Goal: Find specific page/section: Find specific page/section

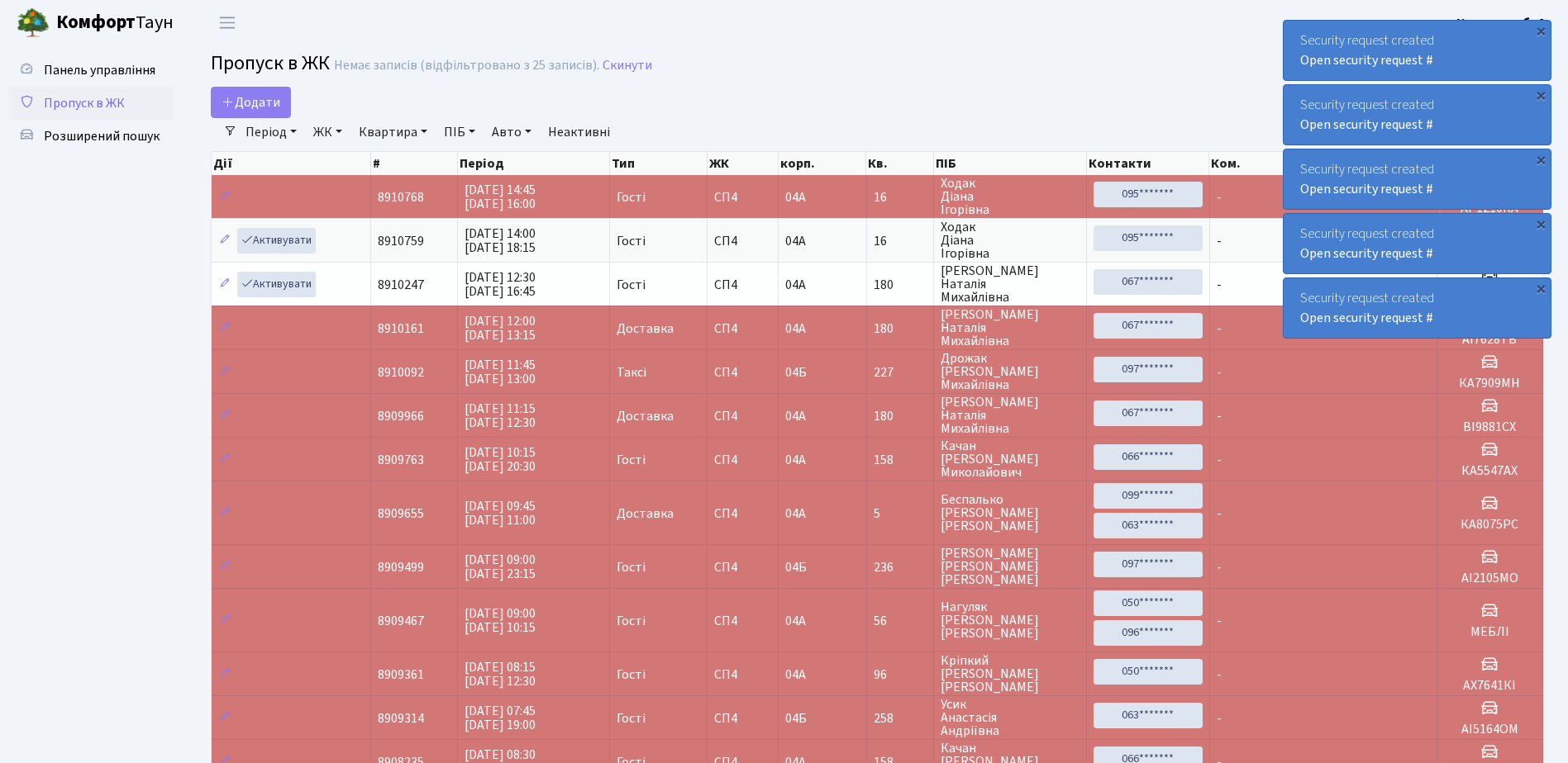
select select "25"
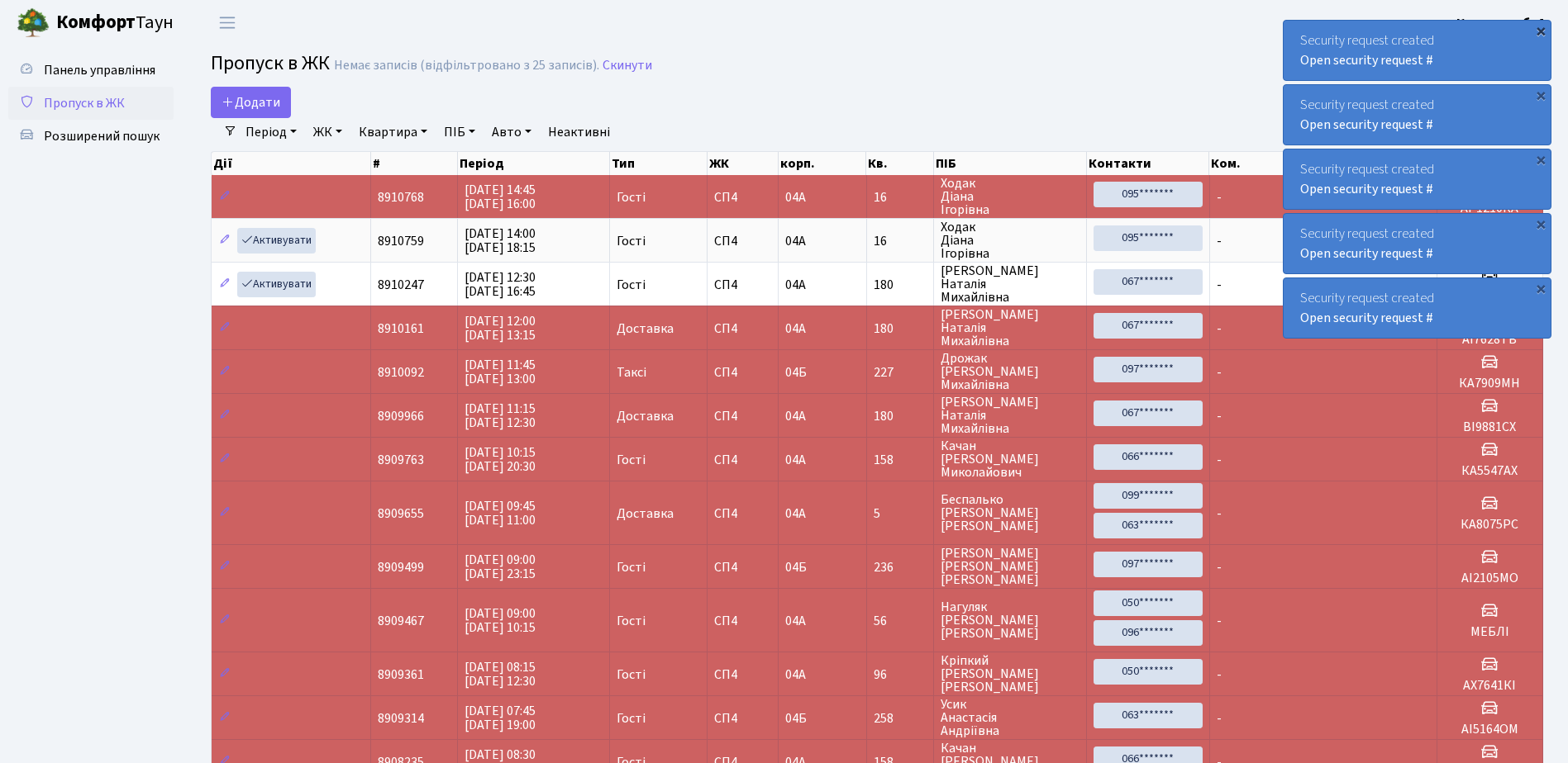
click at [1541, 26] on div "×" at bounding box center [1540, 30] width 17 height 17
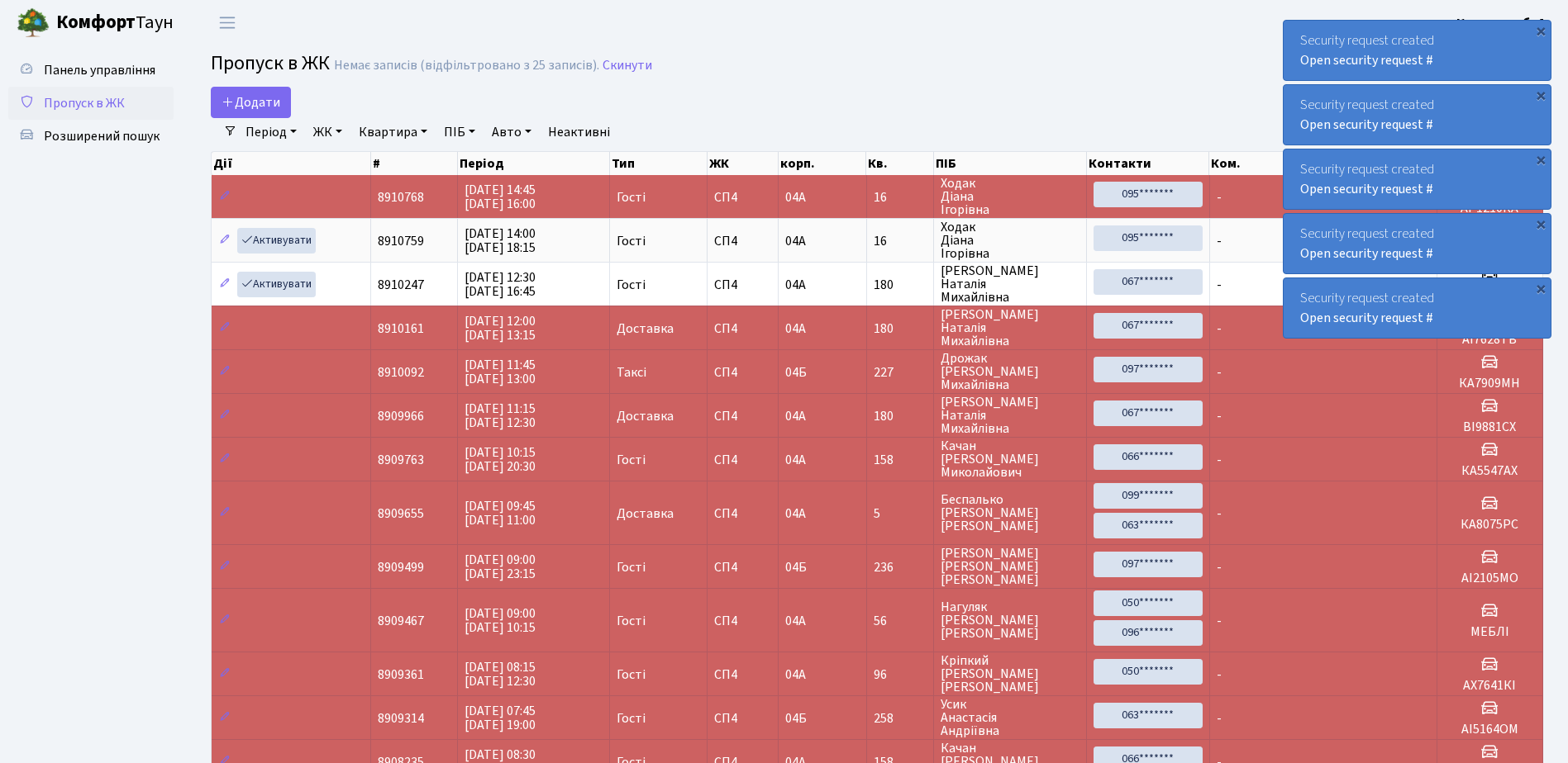
click at [1541, 26] on div "×" at bounding box center [1540, 30] width 17 height 17
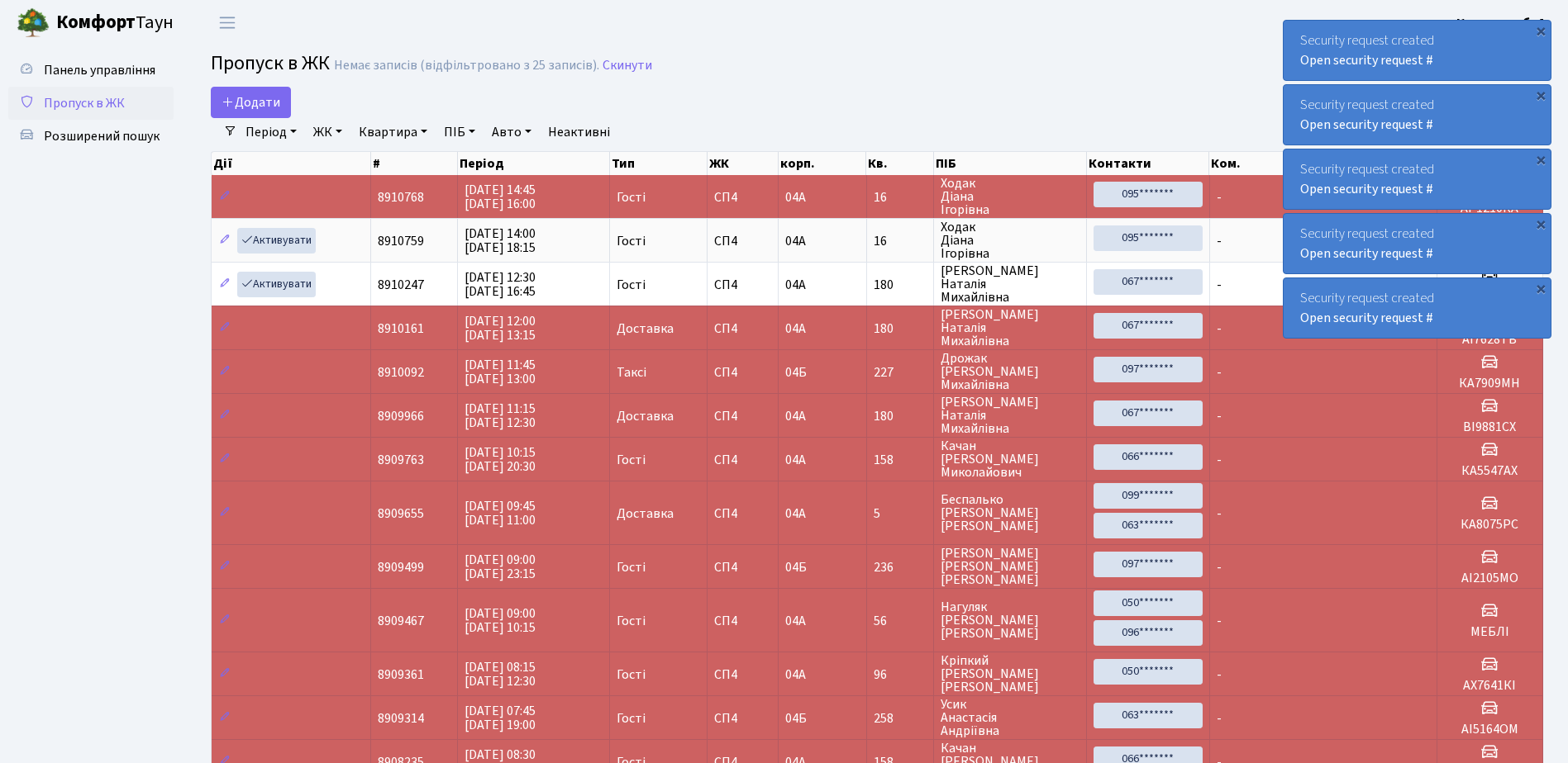
click at [1541, 26] on div "×" at bounding box center [1540, 30] width 17 height 17
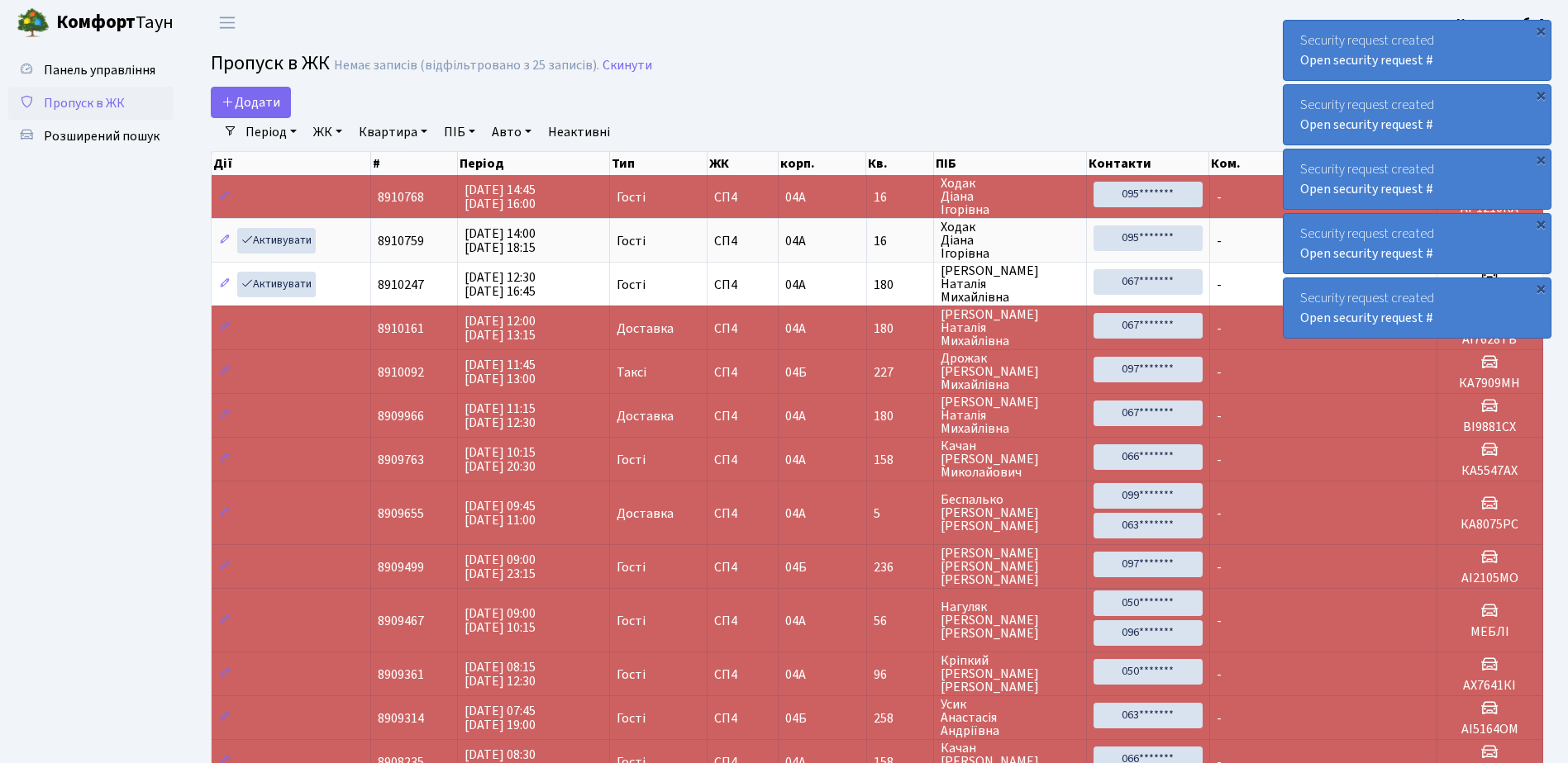
click at [1541, 26] on div "×" at bounding box center [1540, 30] width 17 height 17
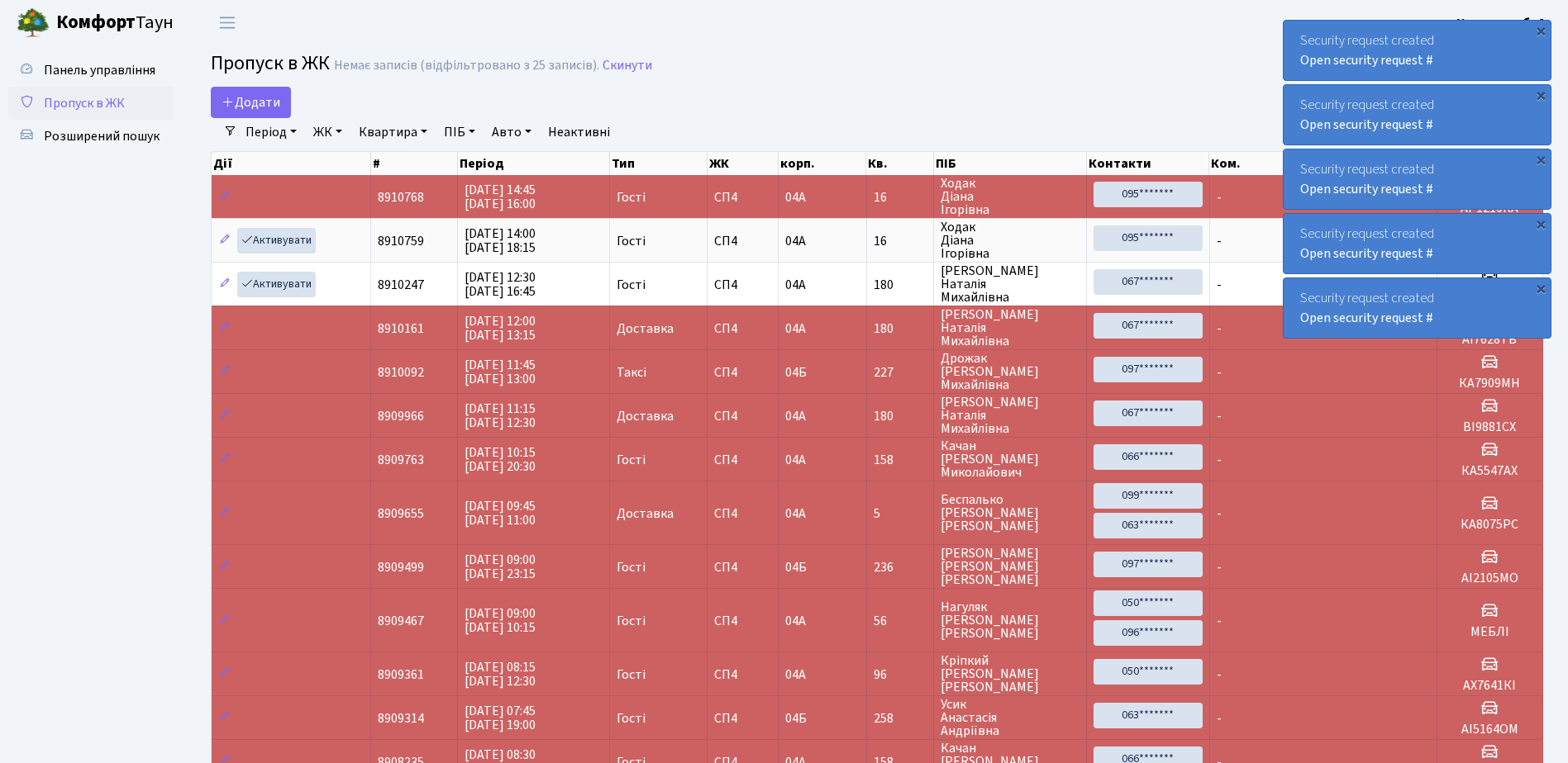
click at [1541, 26] on div "×" at bounding box center [1540, 30] width 17 height 17
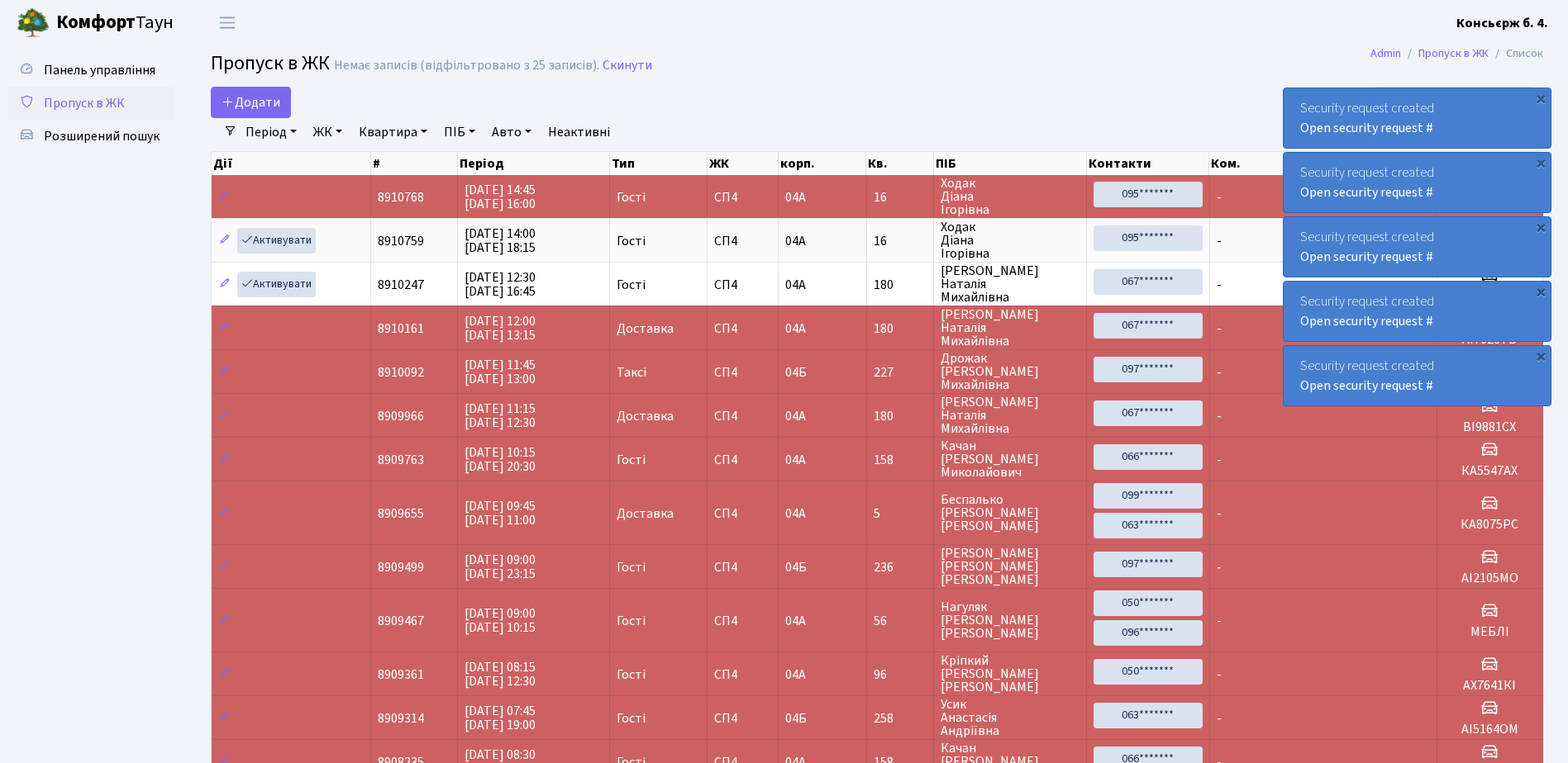
click at [1541, 90] on div "×" at bounding box center [1540, 98] width 17 height 17
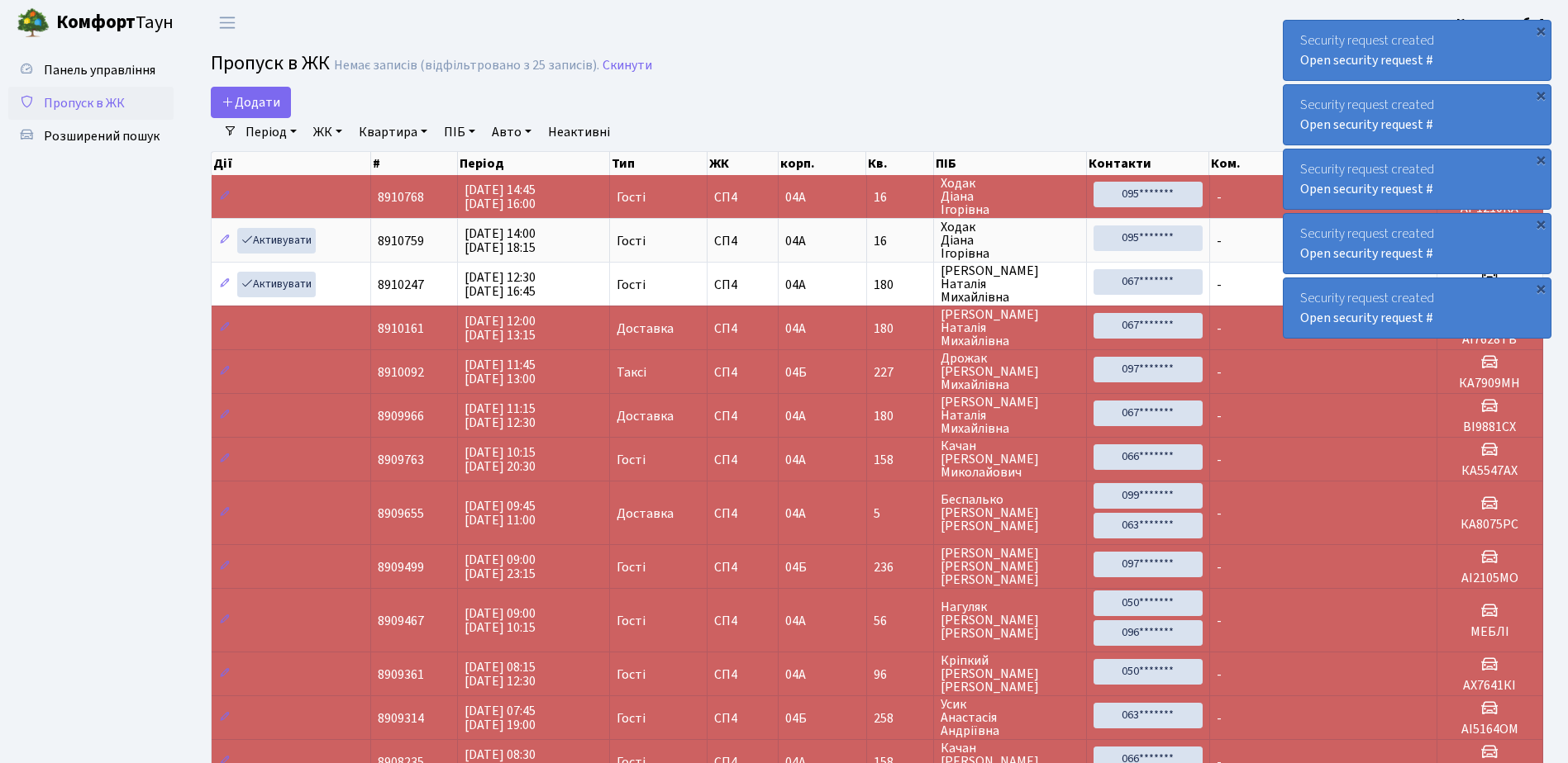
click at [1541, 26] on div "×" at bounding box center [1540, 30] width 17 height 17
click at [1540, 32] on div "×" at bounding box center [1540, 30] width 17 height 17
click at [1541, 32] on div "×" at bounding box center [1540, 30] width 17 height 17
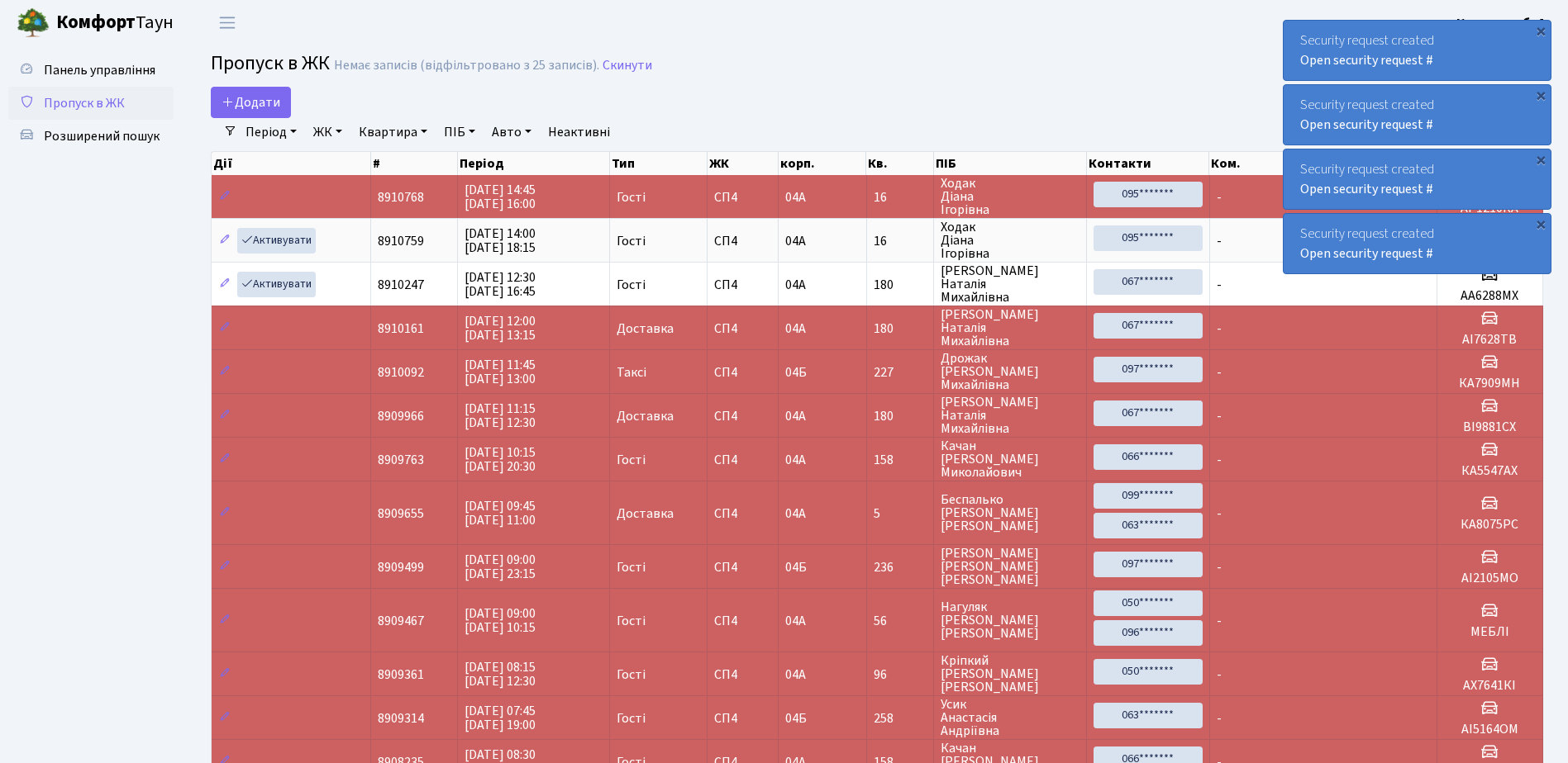
click at [1541, 32] on div "×" at bounding box center [1540, 30] width 17 height 17
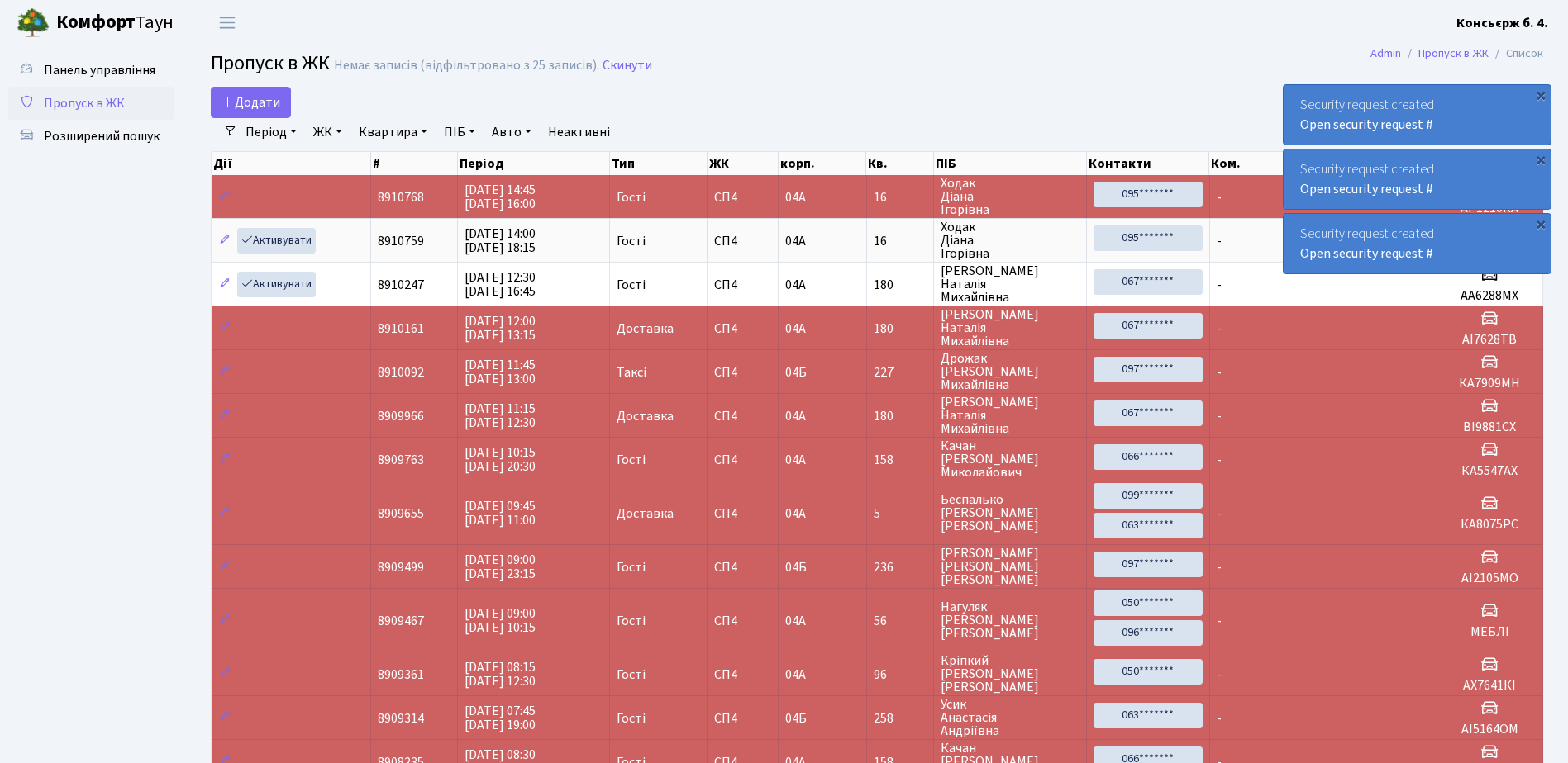
click at [1541, 87] on div "×" at bounding box center [1540, 95] width 17 height 17
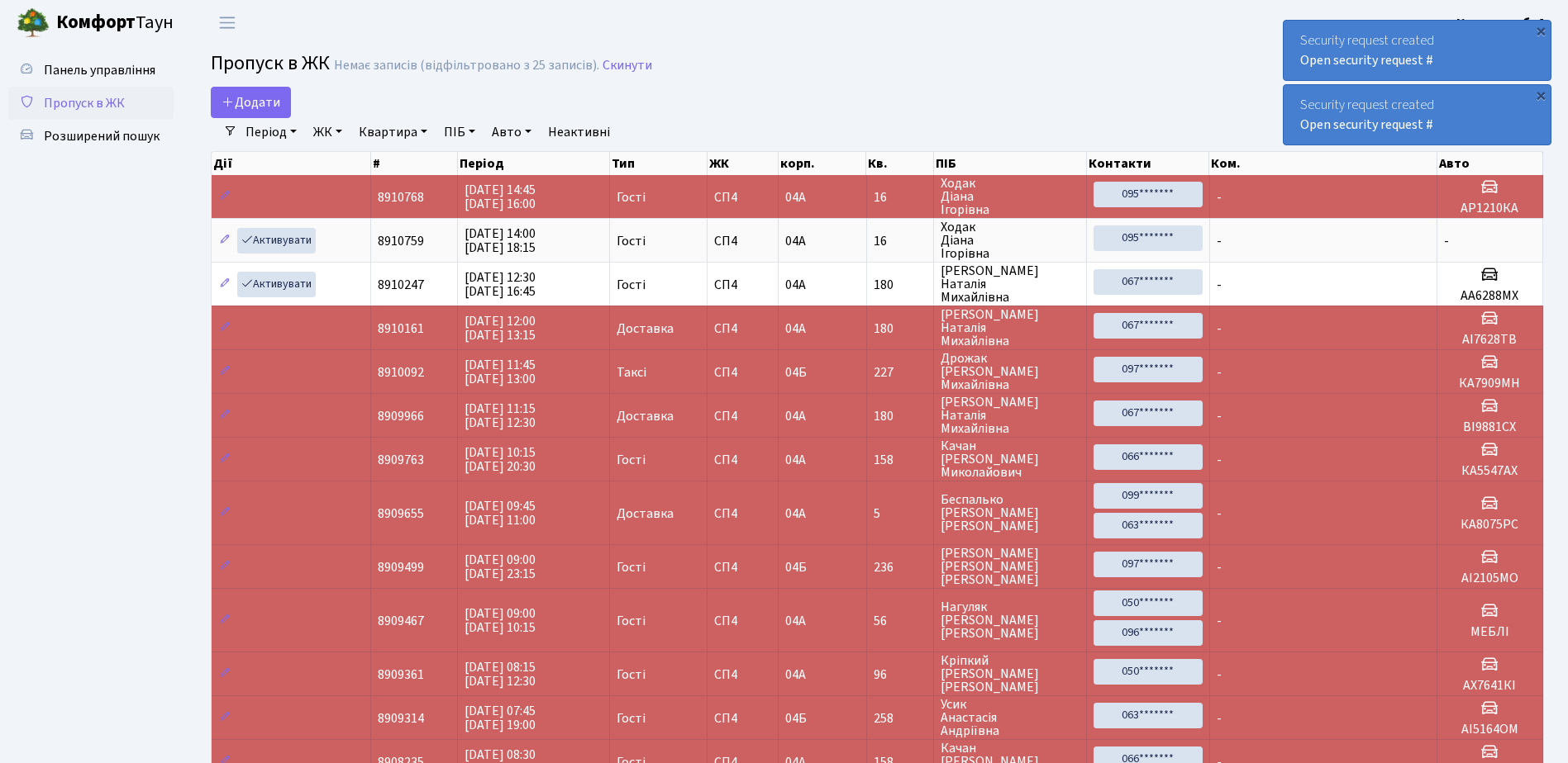
click at [1541, 32] on div "×" at bounding box center [1540, 30] width 17 height 17
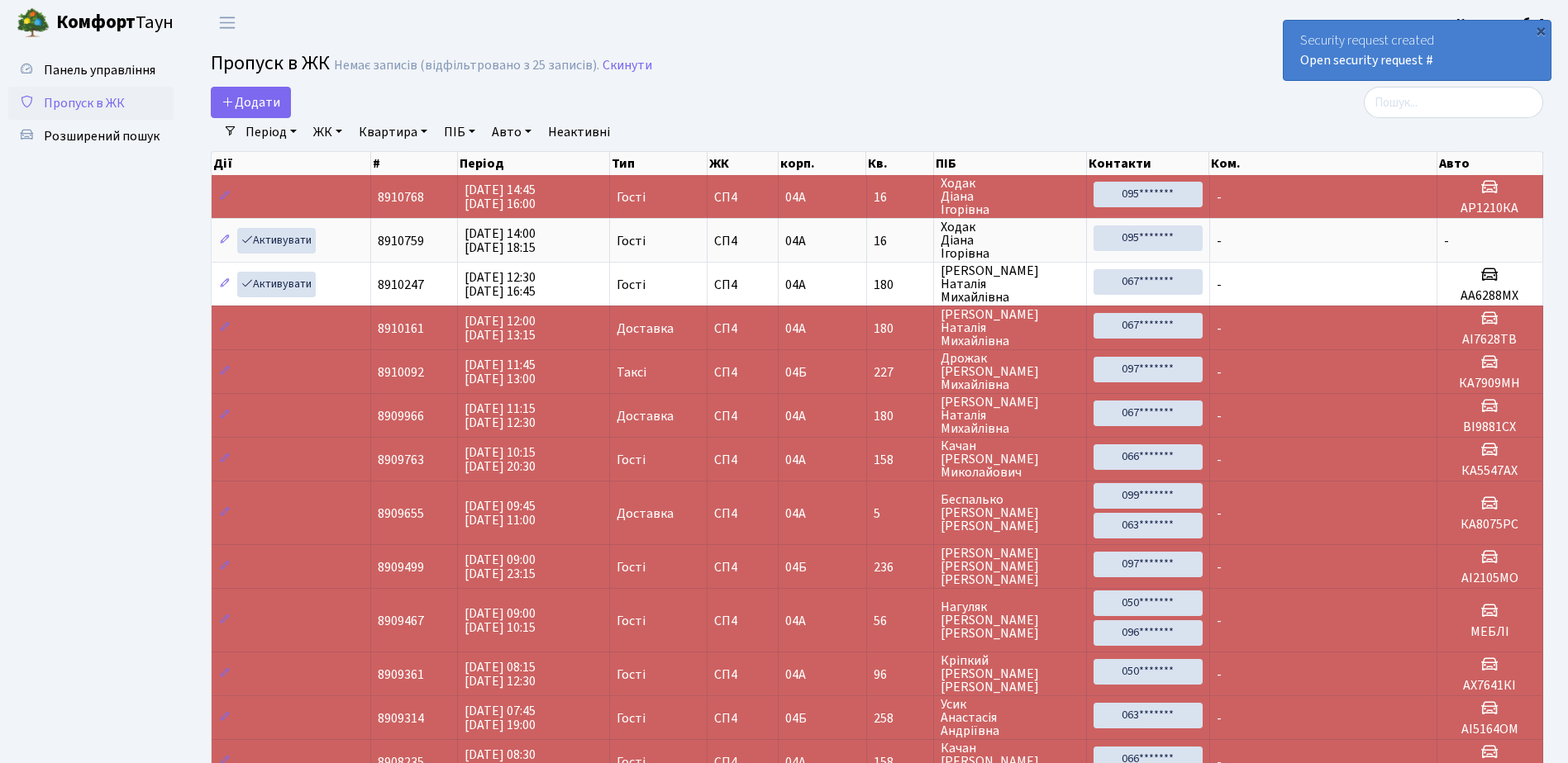
click at [1541, 32] on div "×" at bounding box center [1540, 30] width 17 height 17
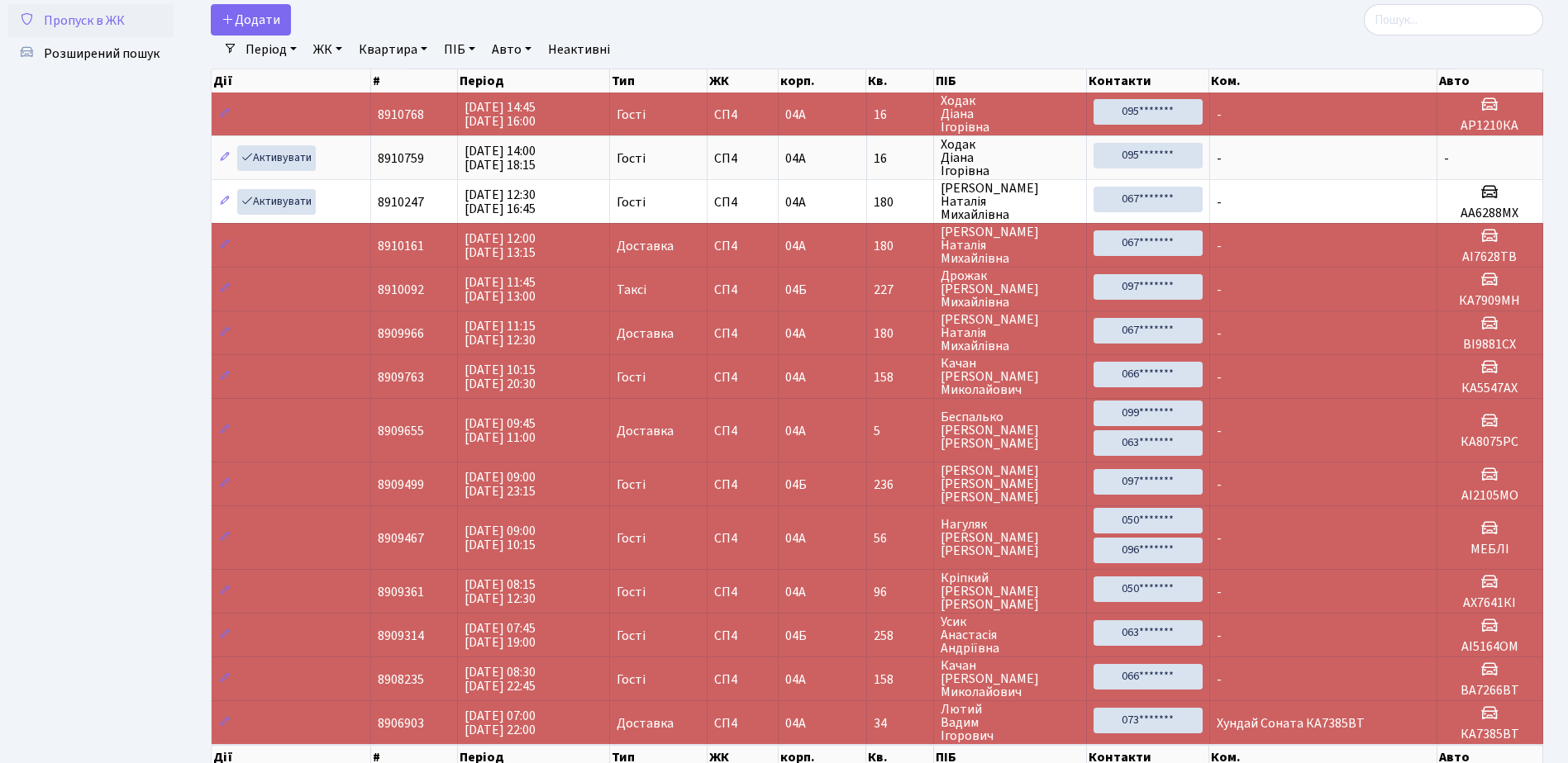
scroll to position [165, 0]
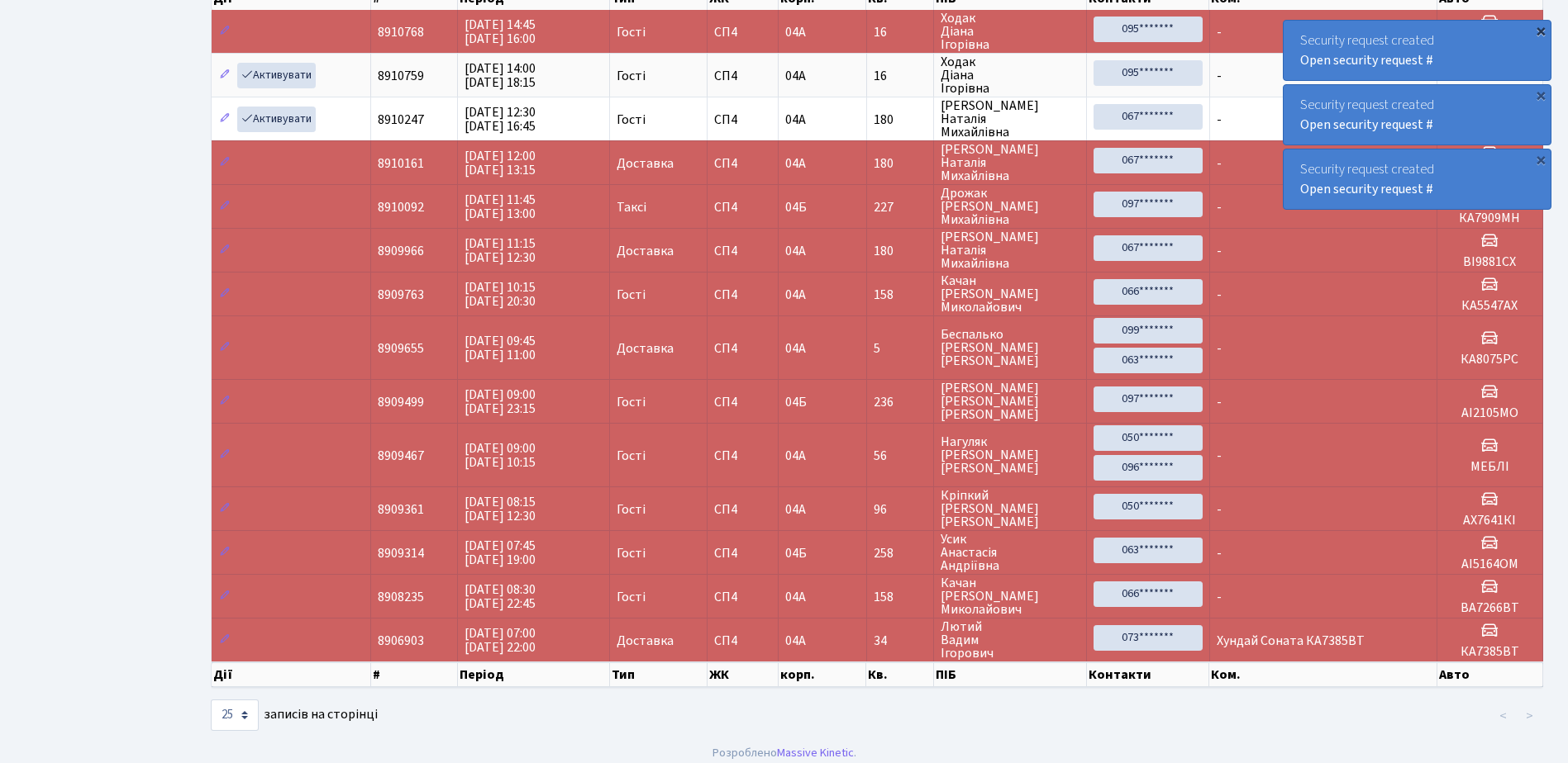
click at [1541, 29] on div "×" at bounding box center [1540, 30] width 17 height 17
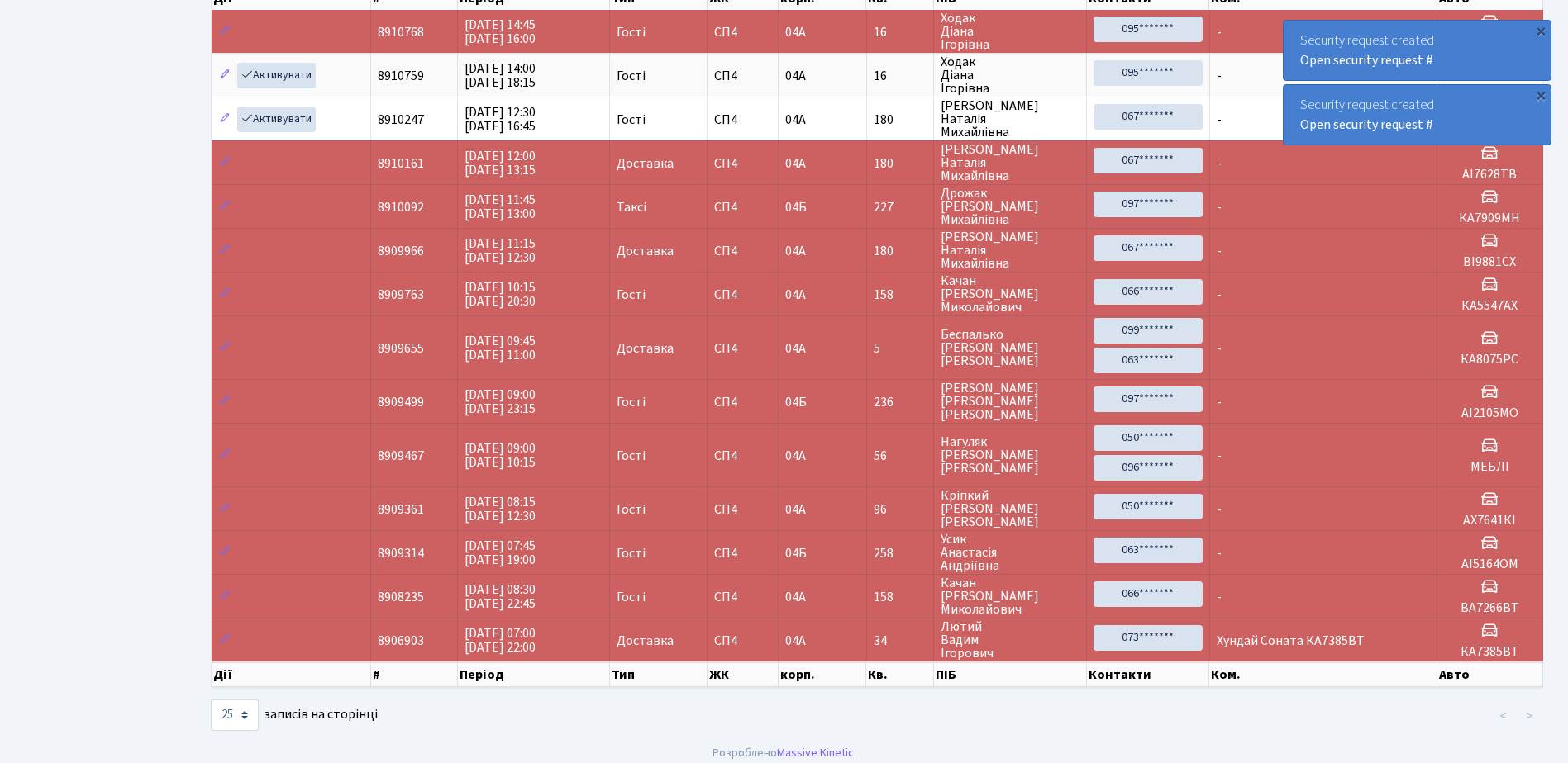
click at [1541, 29] on div "×" at bounding box center [1540, 30] width 17 height 17
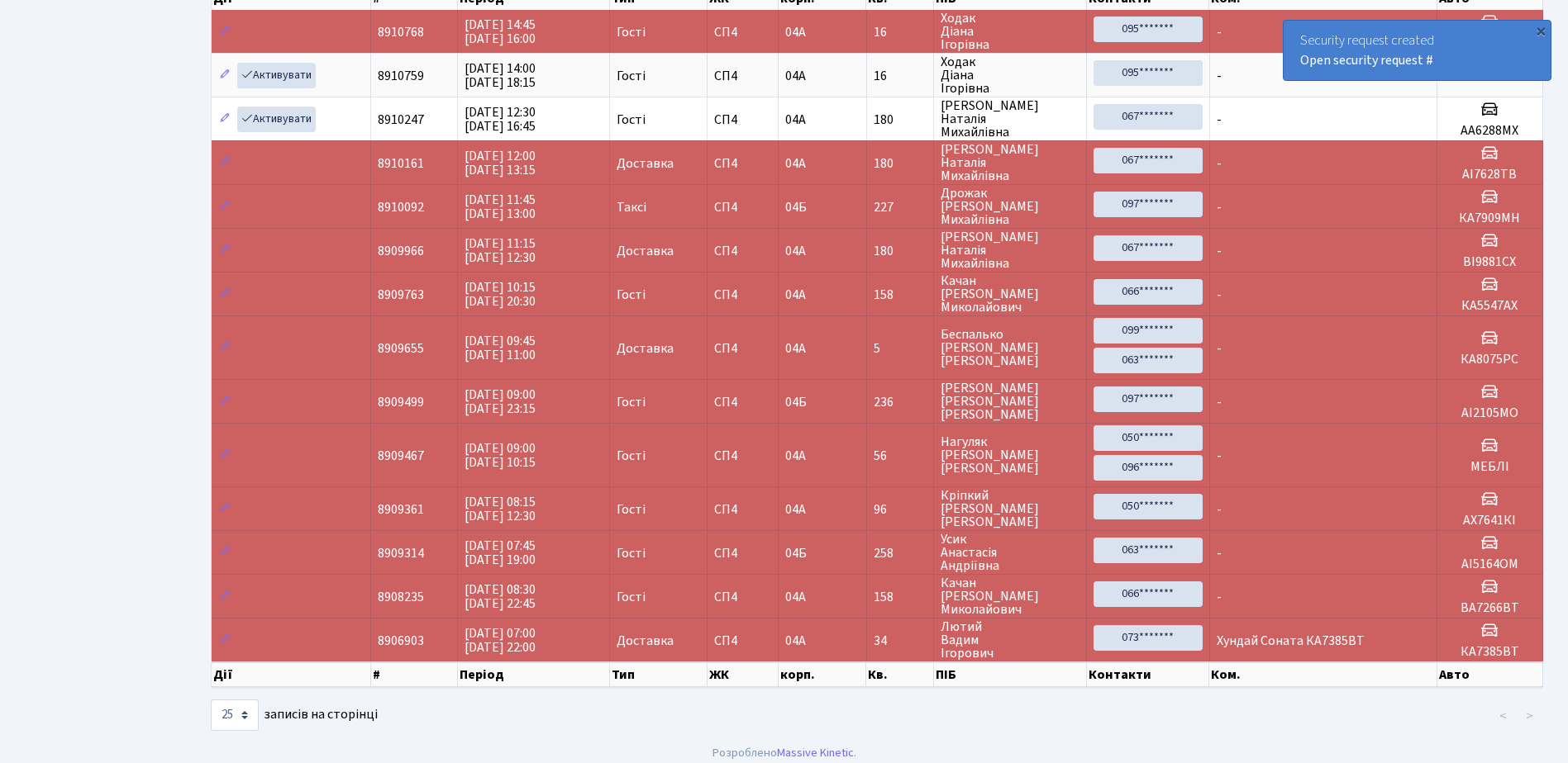
click at [1541, 29] on div "×" at bounding box center [1540, 30] width 17 height 17
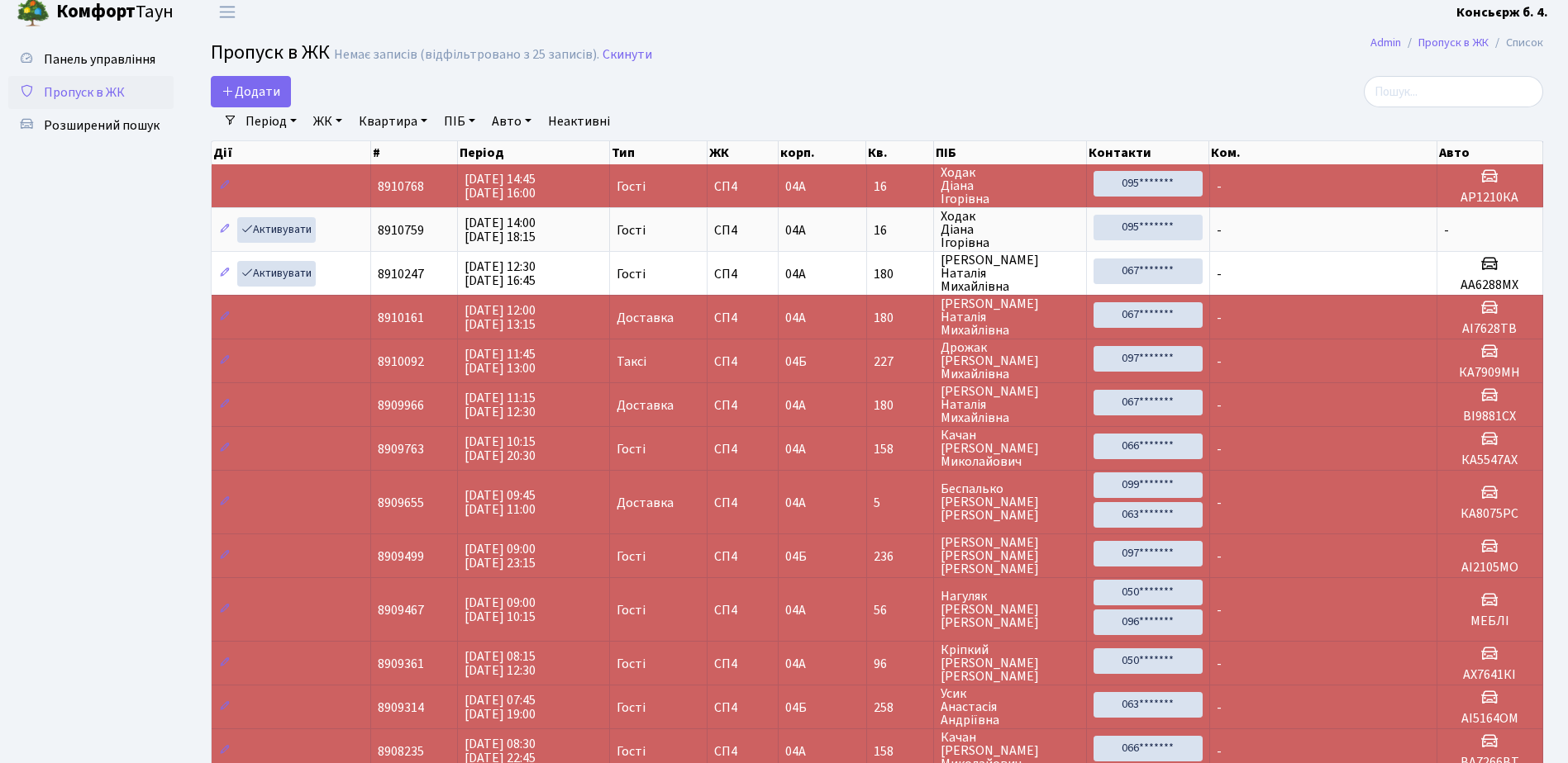
scroll to position [0, 0]
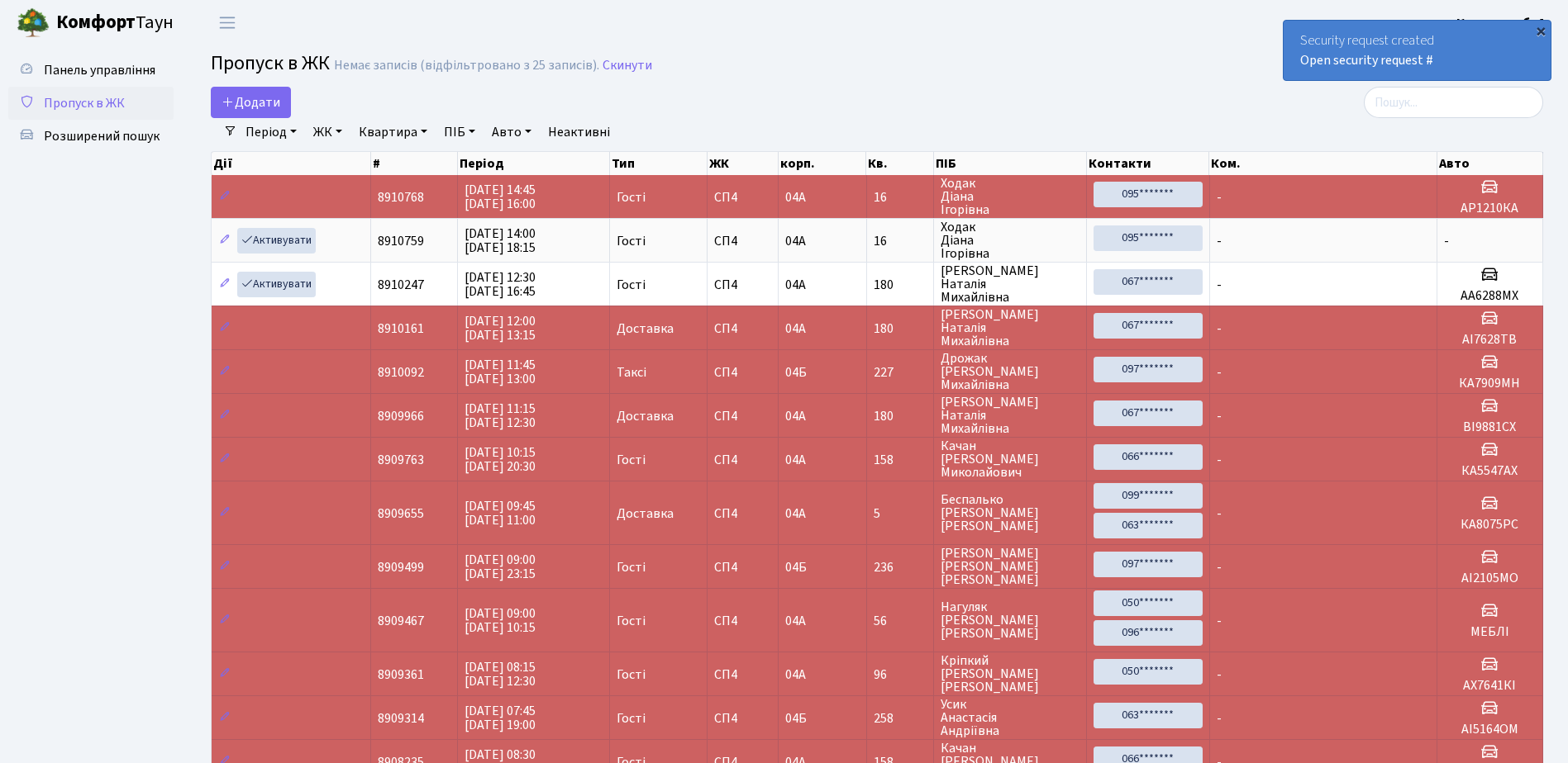
click at [1542, 29] on div "×" at bounding box center [1540, 30] width 17 height 17
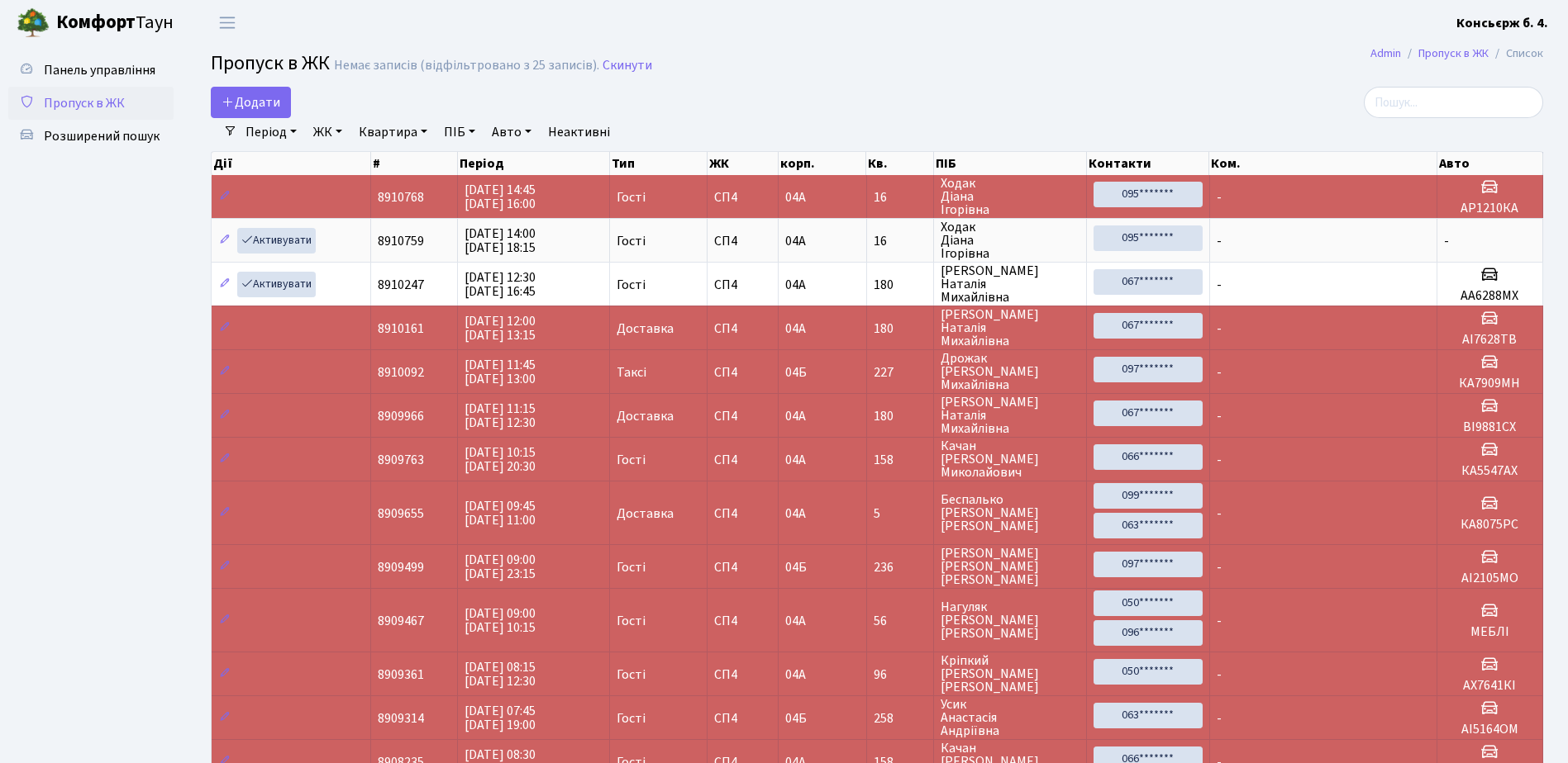
scroll to position [83, 0]
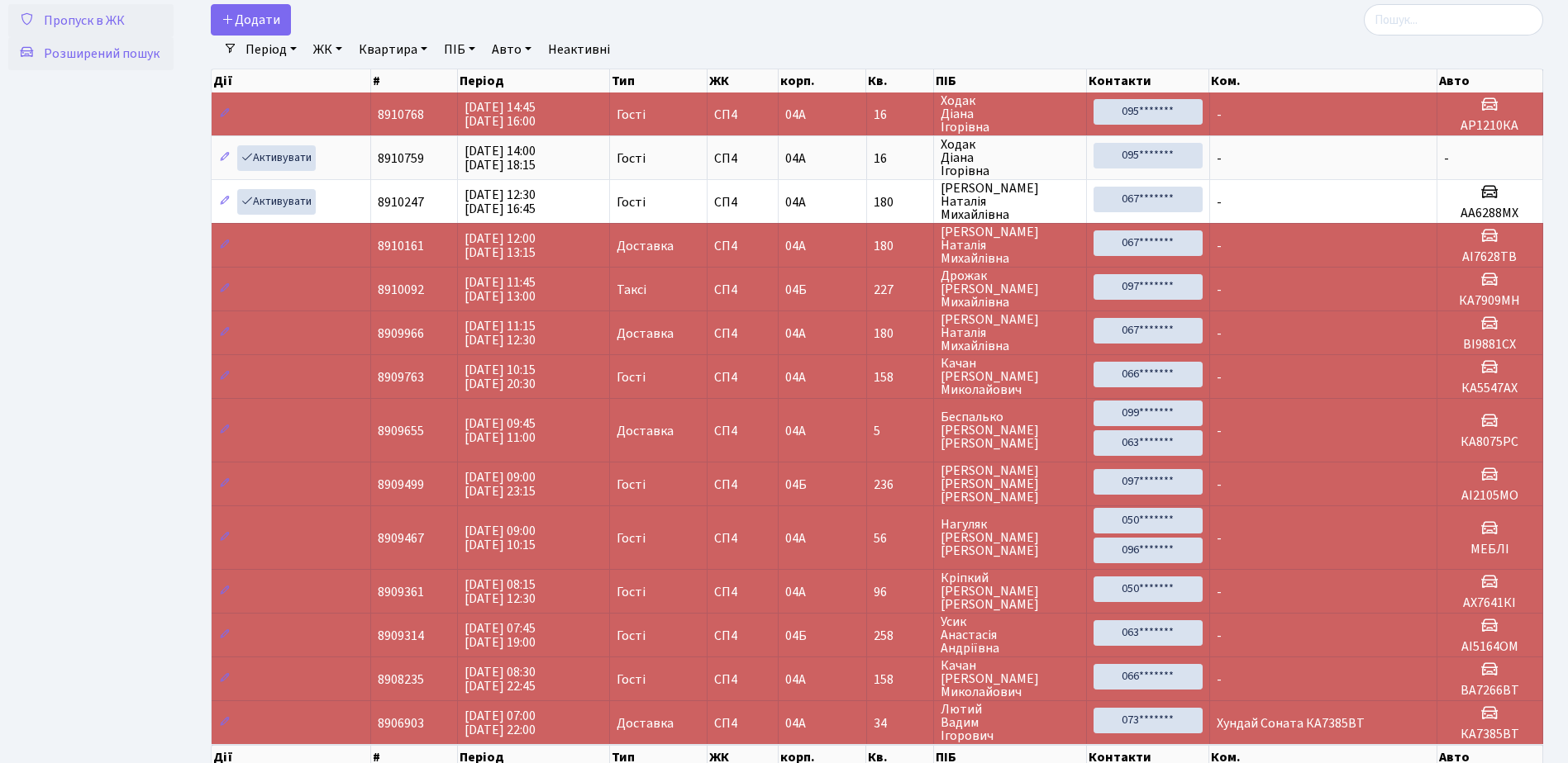
click at [114, 52] on span "Розширений пошук" at bounding box center [102, 54] width 115 height 19
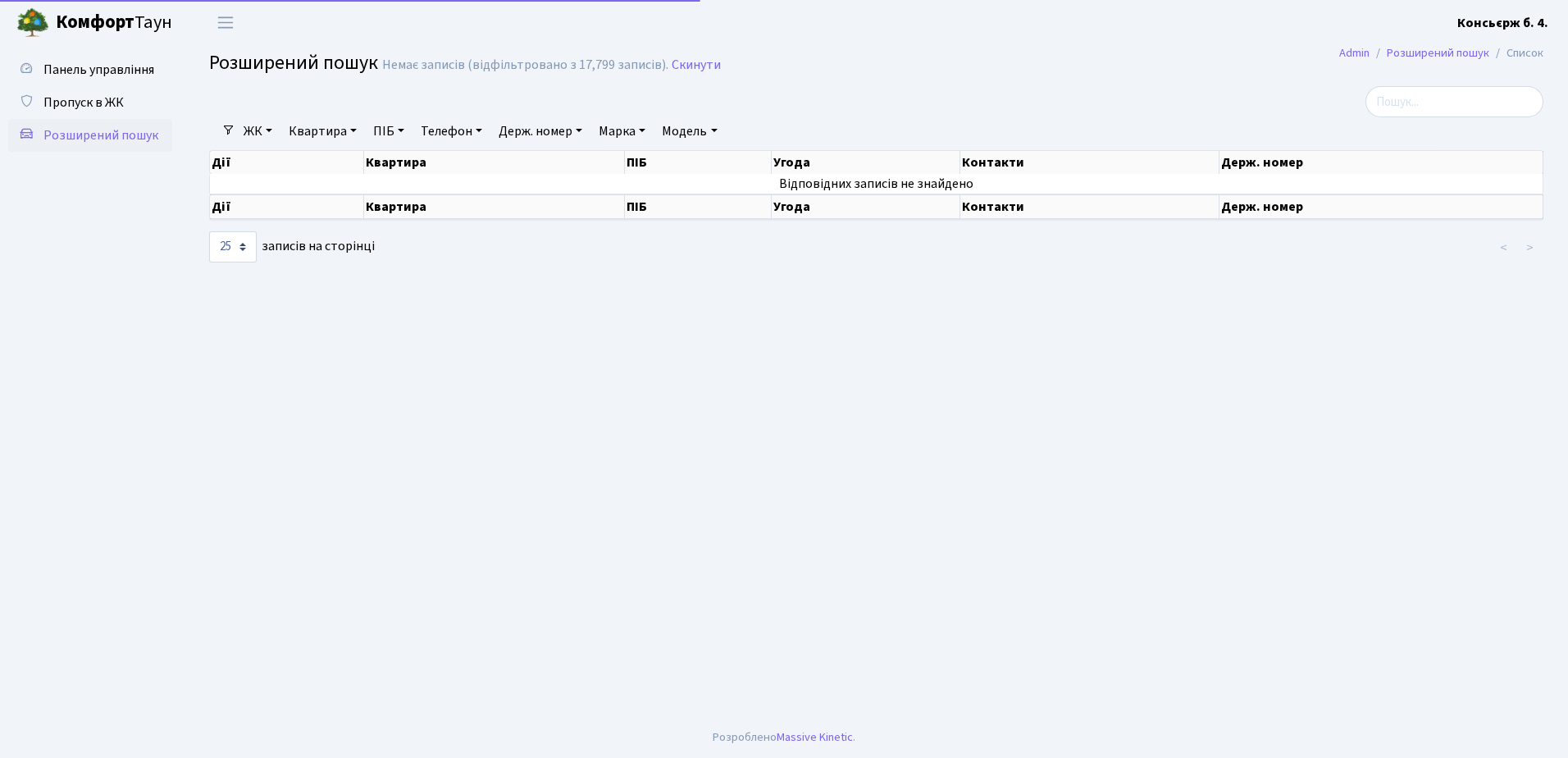
select select "25"
click at [586, 128] on link "Держ. номер" at bounding box center [540, 131] width 97 height 28
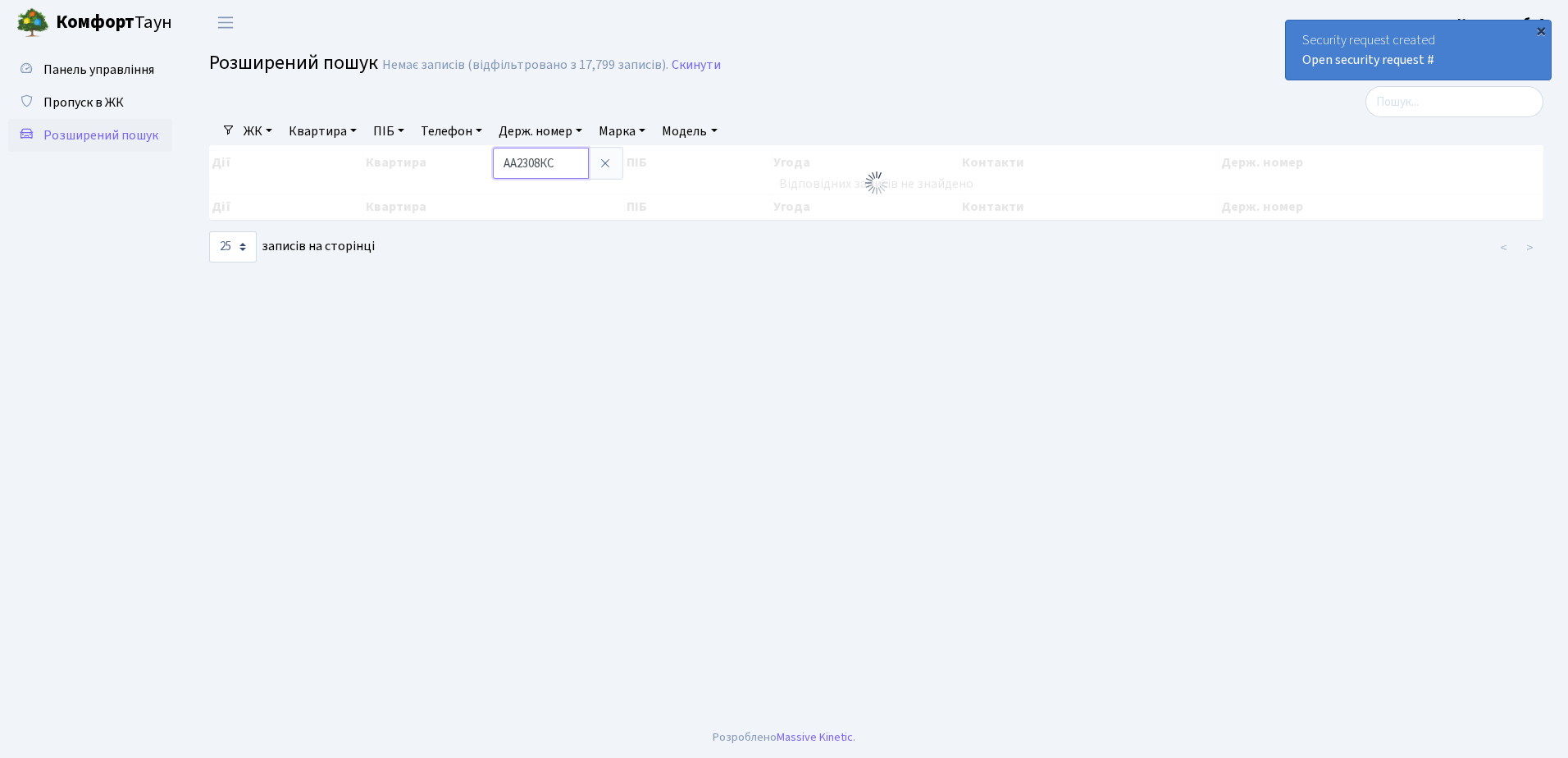
type input "АА2308КС"
click at [1542, 27] on div "×" at bounding box center [1541, 30] width 16 height 16
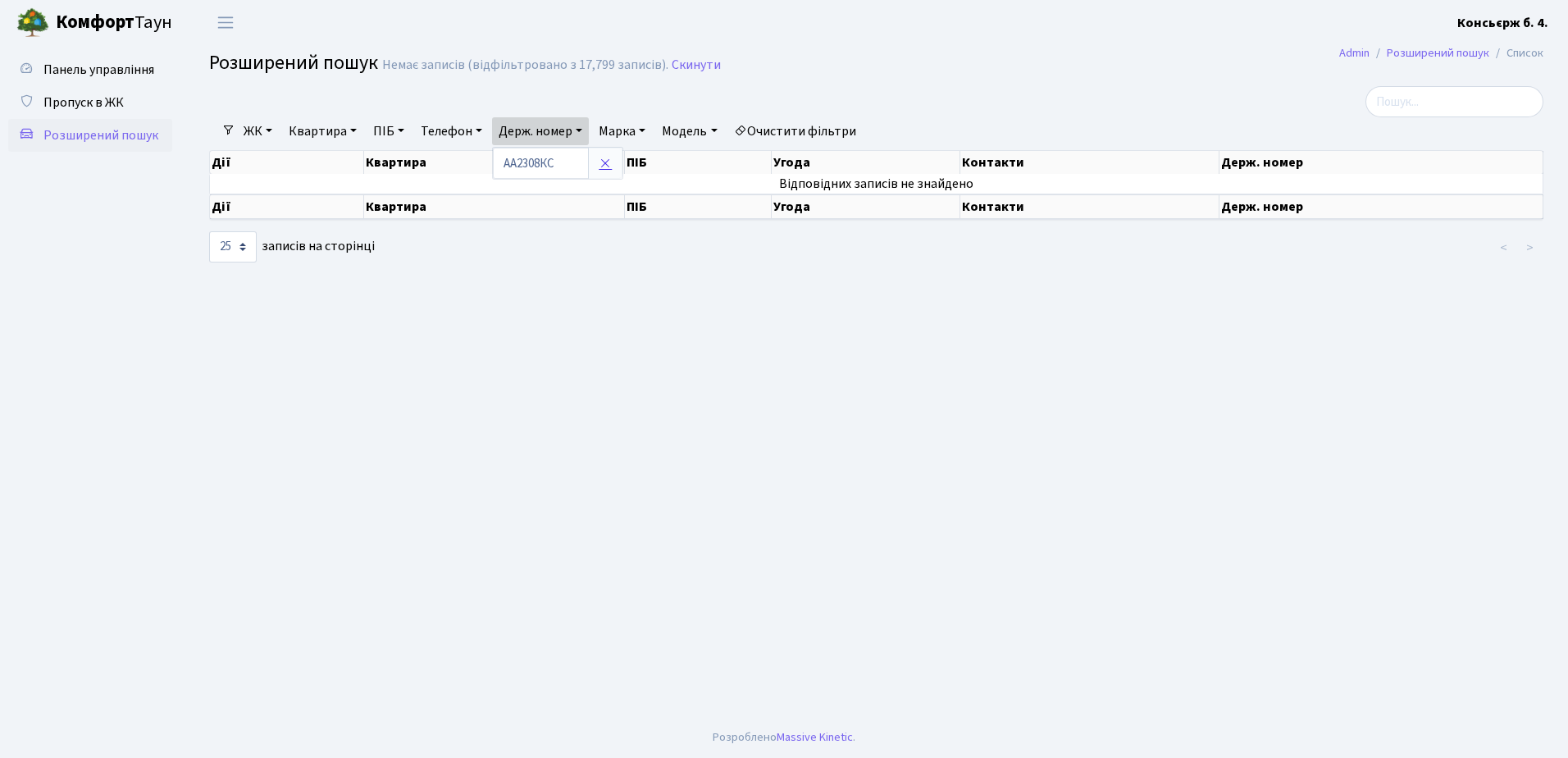
click at [608, 162] on icon at bounding box center [605, 163] width 14 height 14
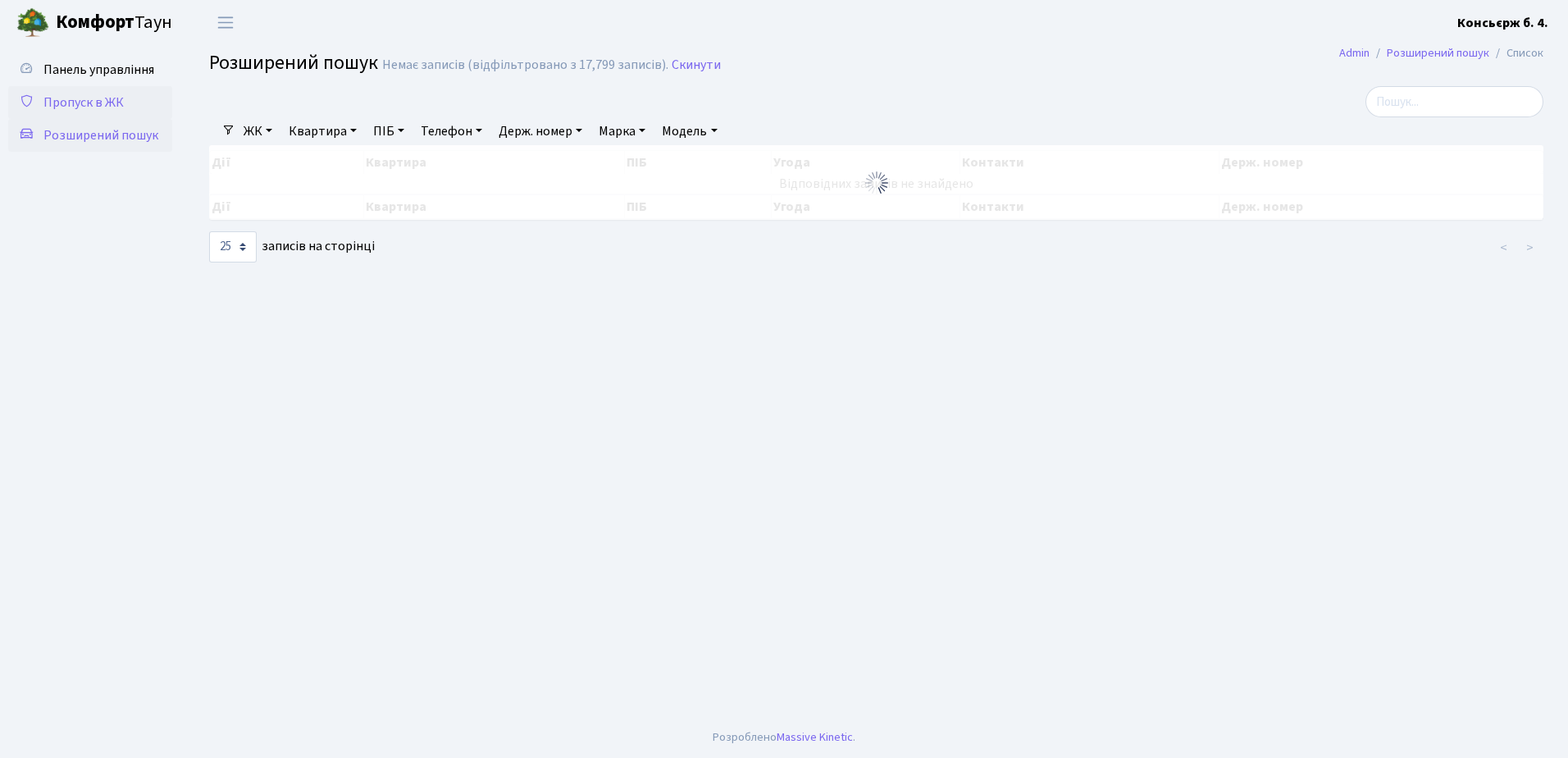
click at [89, 97] on span "Пропуск в ЖК" at bounding box center [83, 102] width 81 height 18
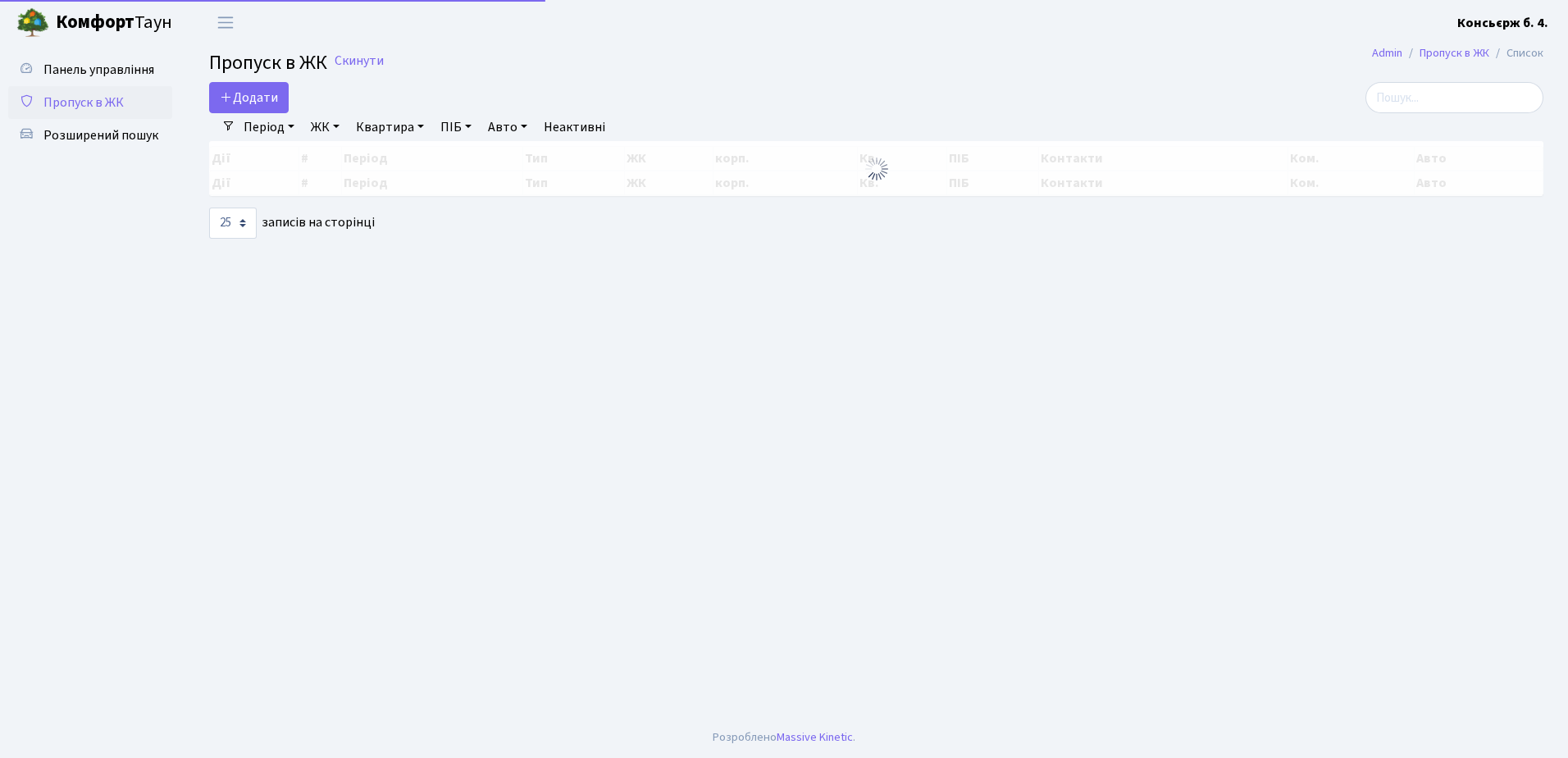
select select "25"
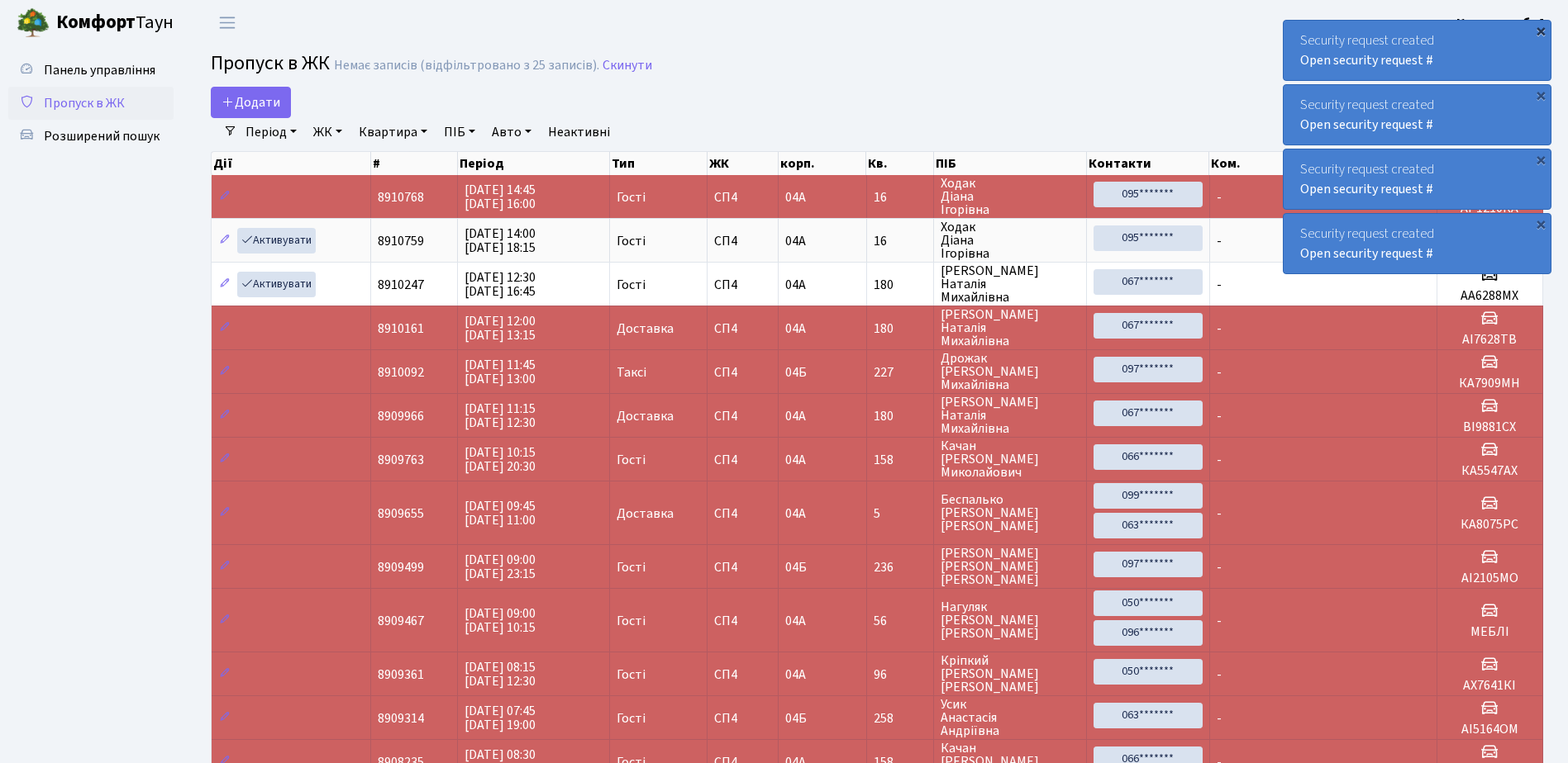
click at [1540, 29] on div "×" at bounding box center [1540, 30] width 17 height 17
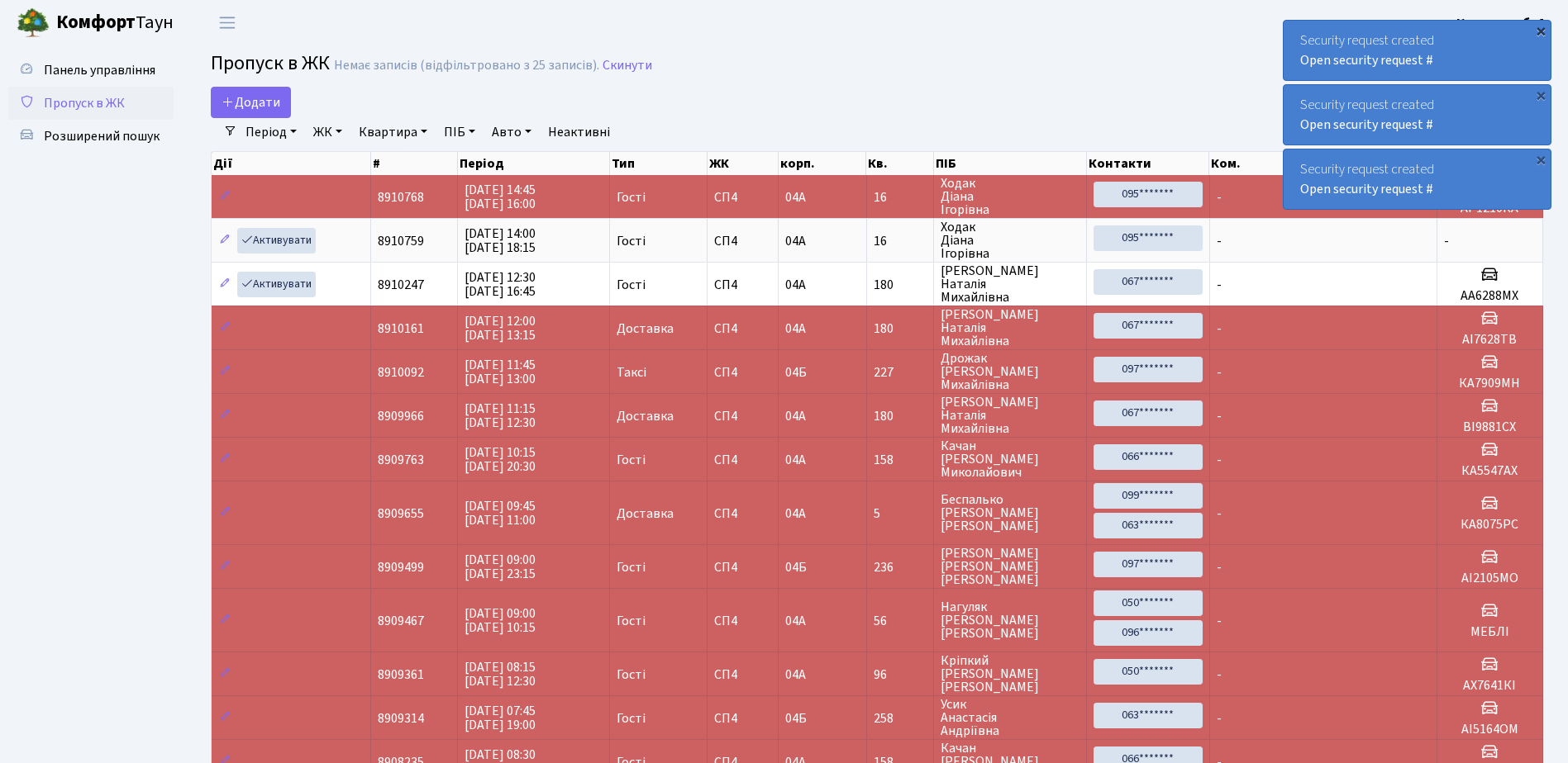
click at [1540, 27] on div "×" at bounding box center [1540, 30] width 17 height 17
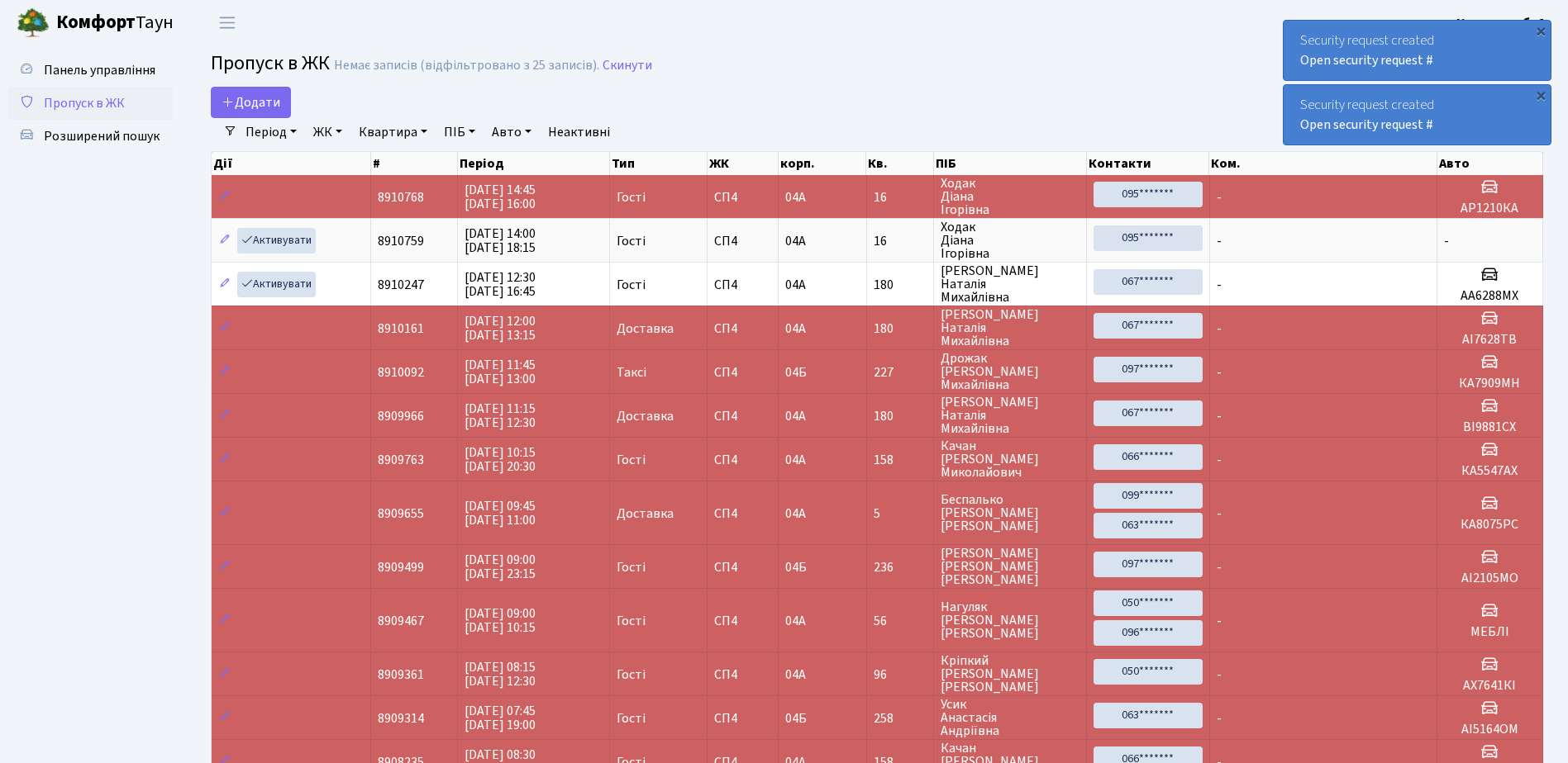
click at [1540, 27] on div "×" at bounding box center [1540, 30] width 17 height 17
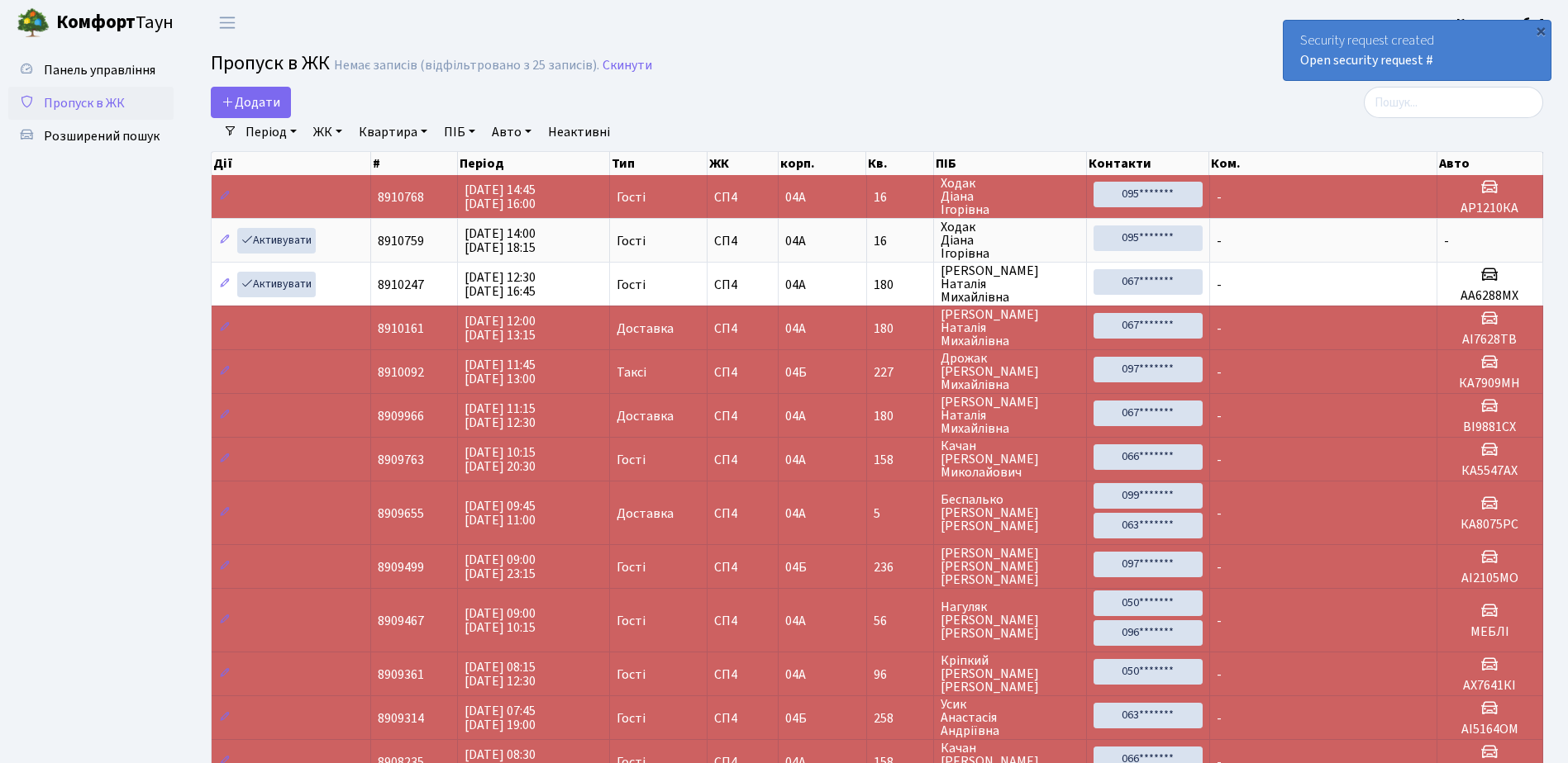
click at [1540, 27] on div "×" at bounding box center [1540, 30] width 17 height 17
